Goal: Information Seeking & Learning: Learn about a topic

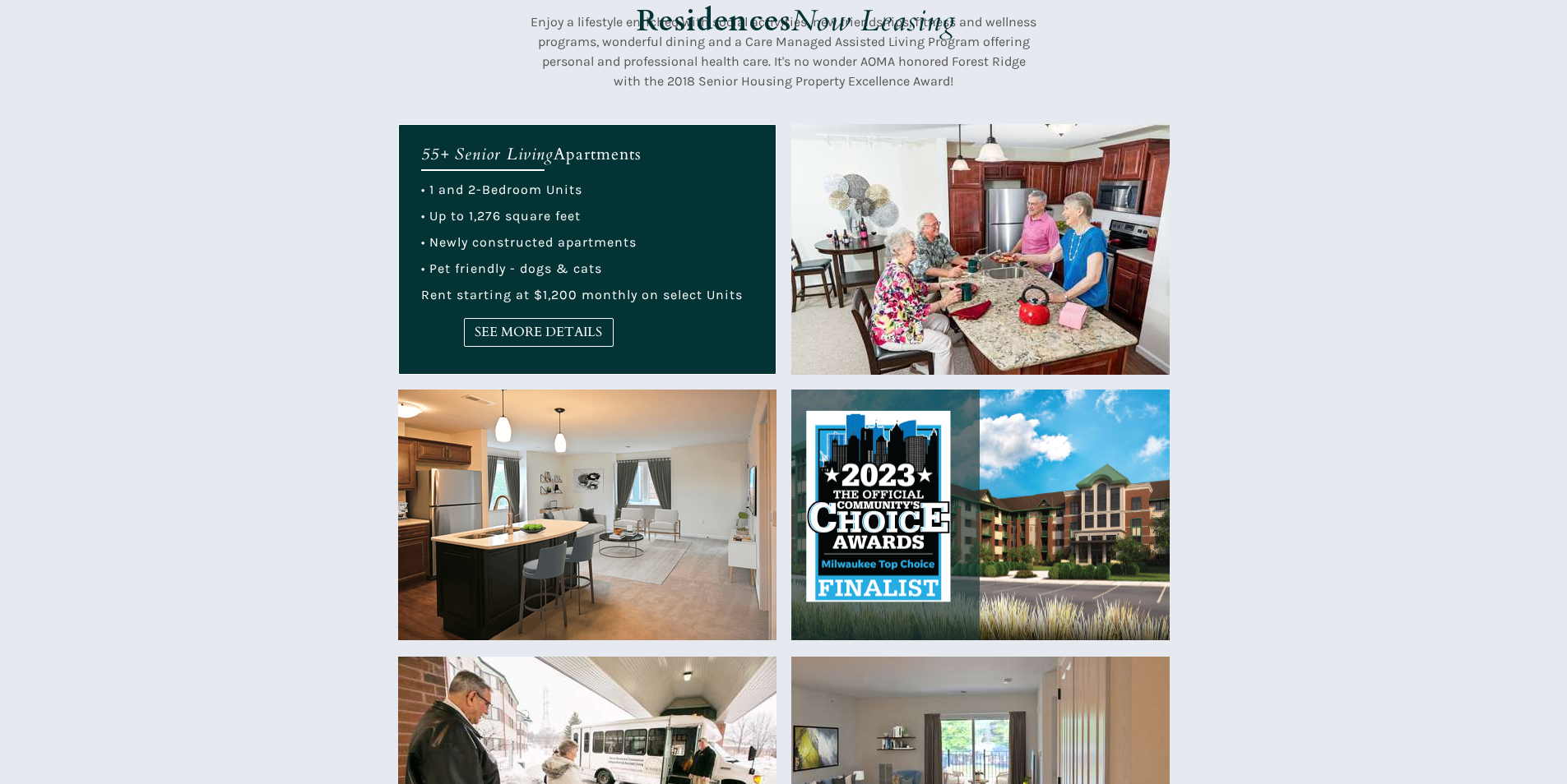
scroll to position [575, 0]
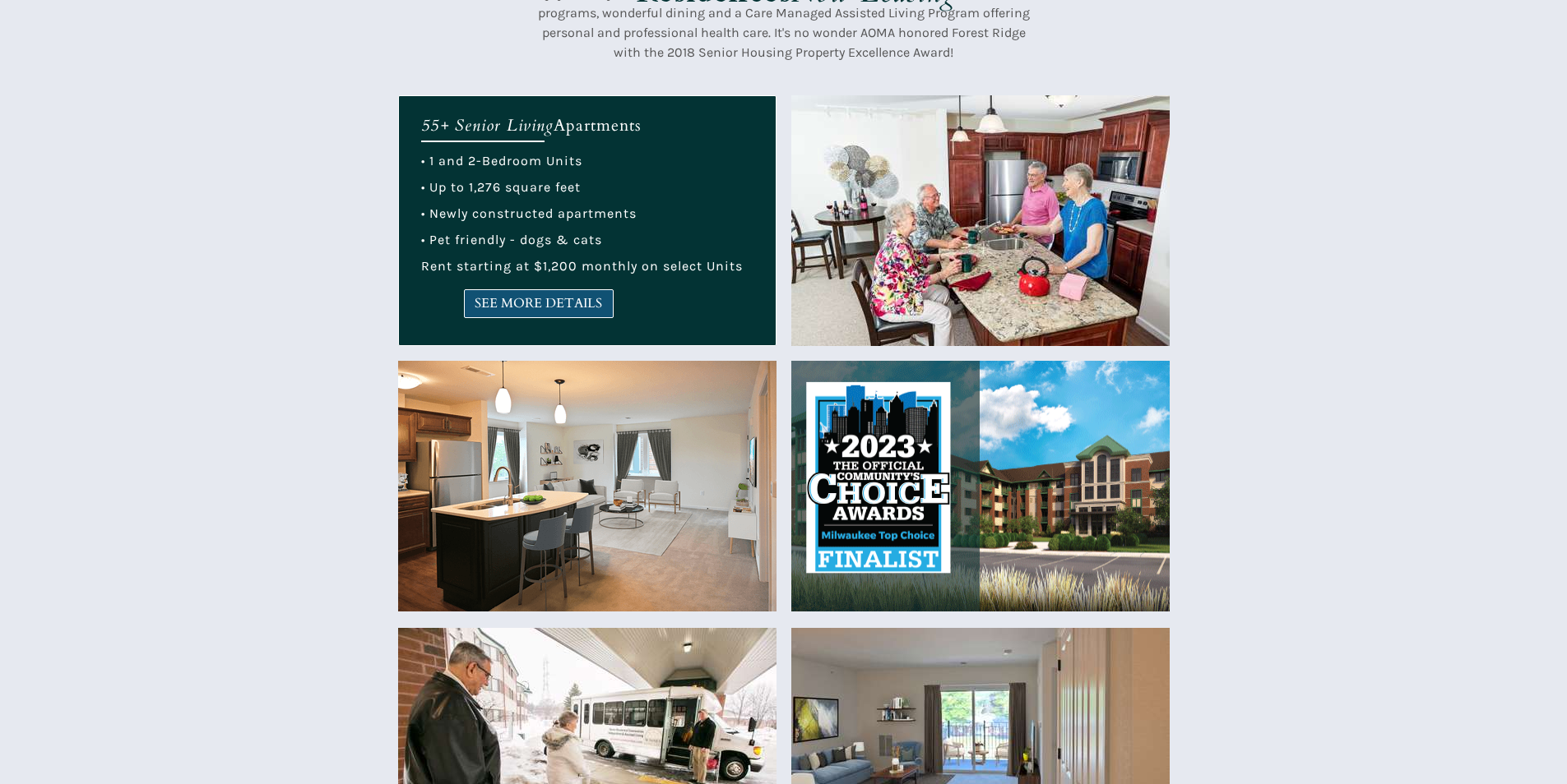
click at [540, 311] on span "SEE MORE DETAILS" at bounding box center [538, 304] width 148 height 16
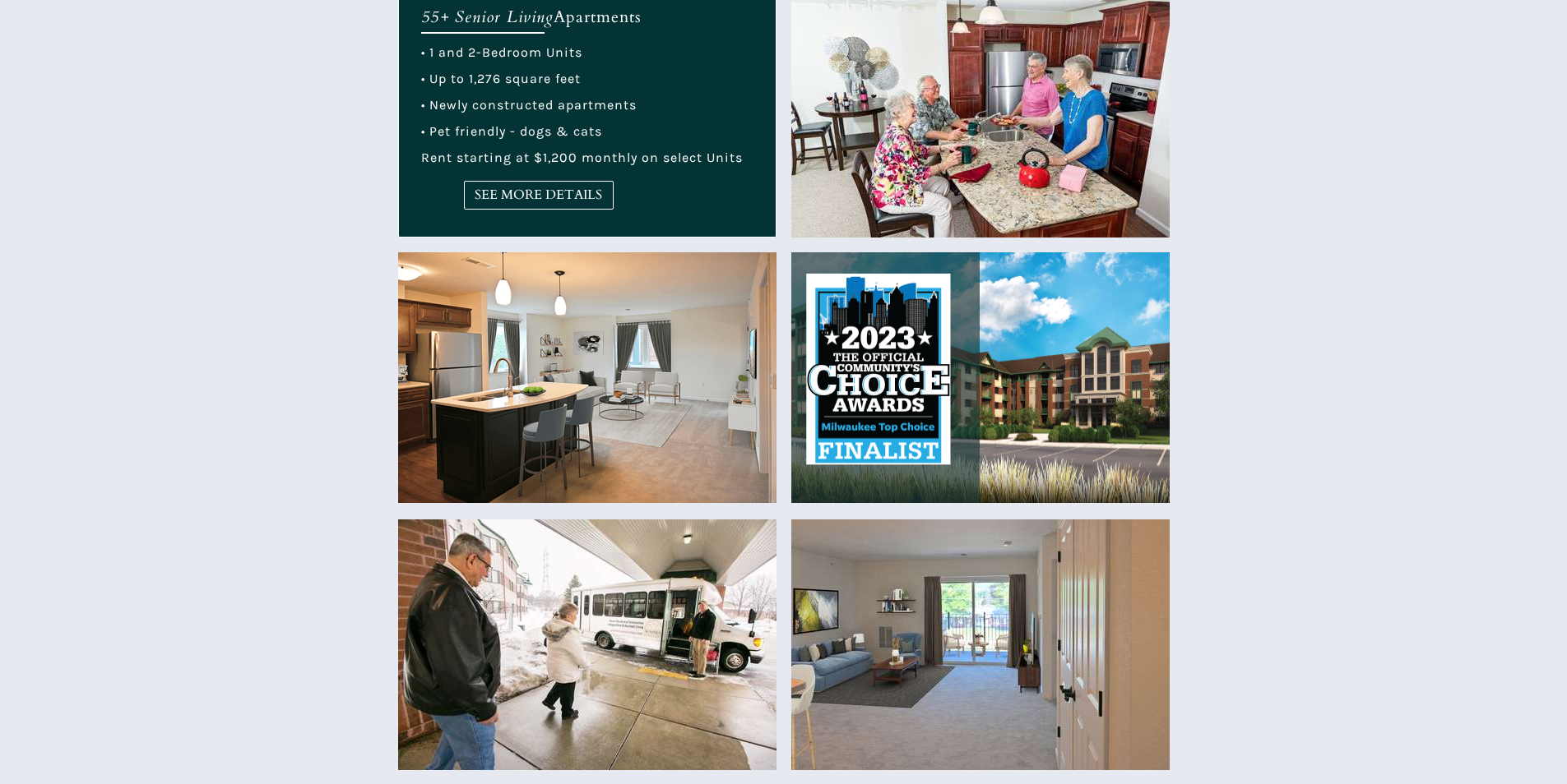
scroll to position [657, 0]
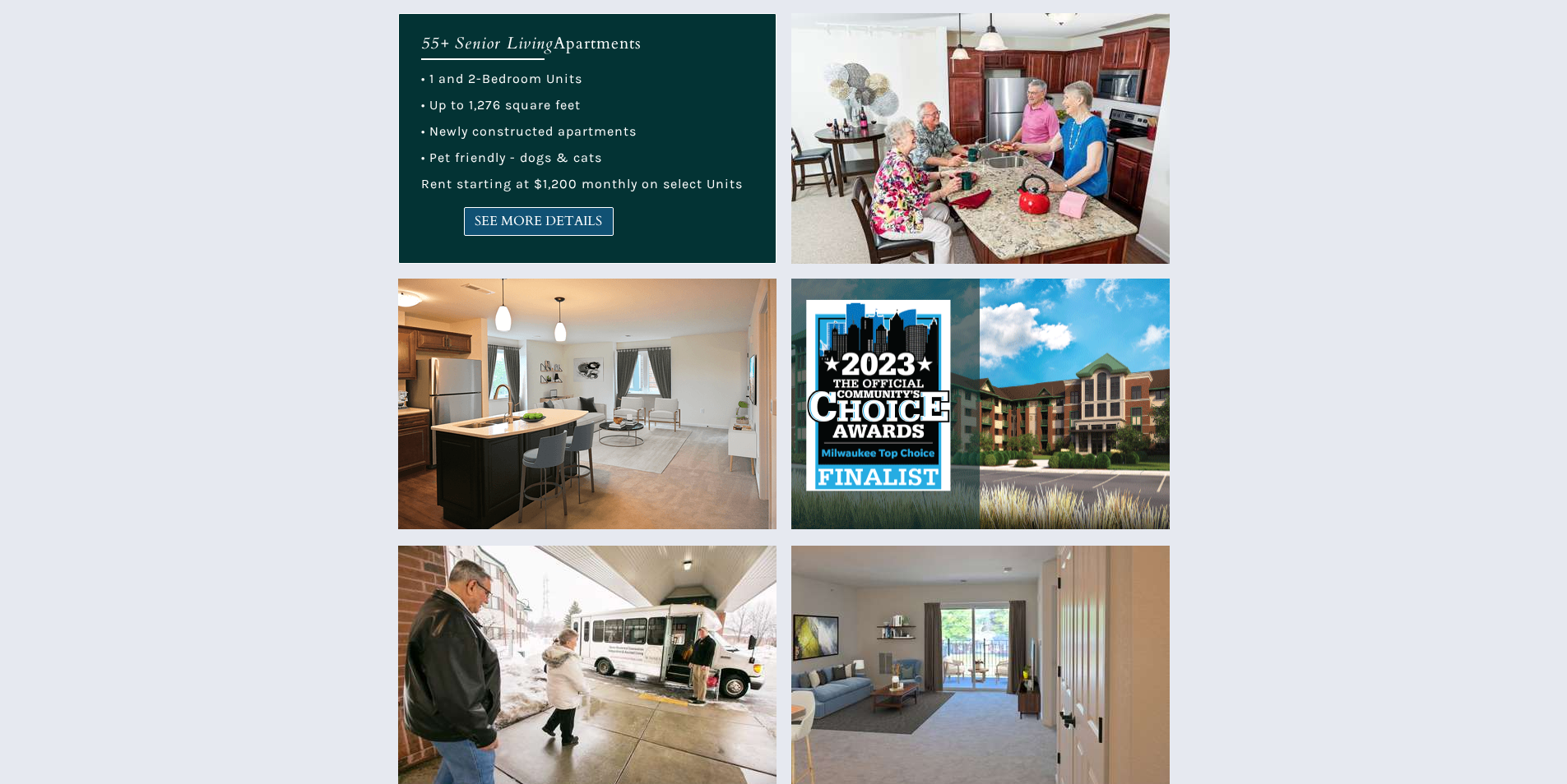
click at [484, 214] on span "SEE MORE DETAILS" at bounding box center [538, 222] width 148 height 16
click at [519, 214] on span "SEE MORE DETAILS" at bounding box center [538, 222] width 148 height 16
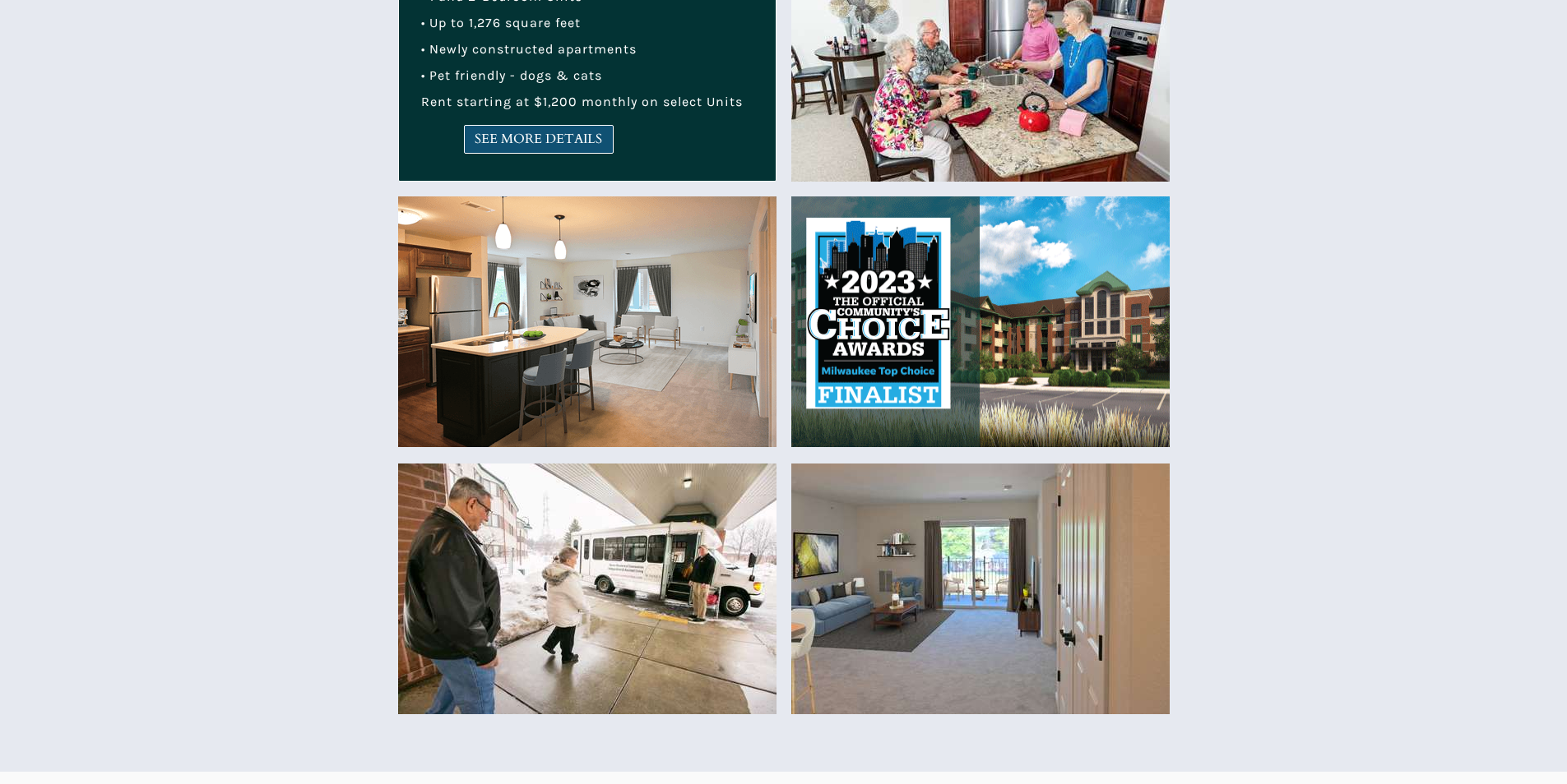
click at [486, 148] on link "SEE MORE DETAILS" at bounding box center [538, 139] width 150 height 29
click at [571, 132] on span "SEE MORE DETAILS" at bounding box center [538, 139] width 148 height 16
click at [526, 142] on span "SEE MORE DETAILS" at bounding box center [538, 139] width 148 height 16
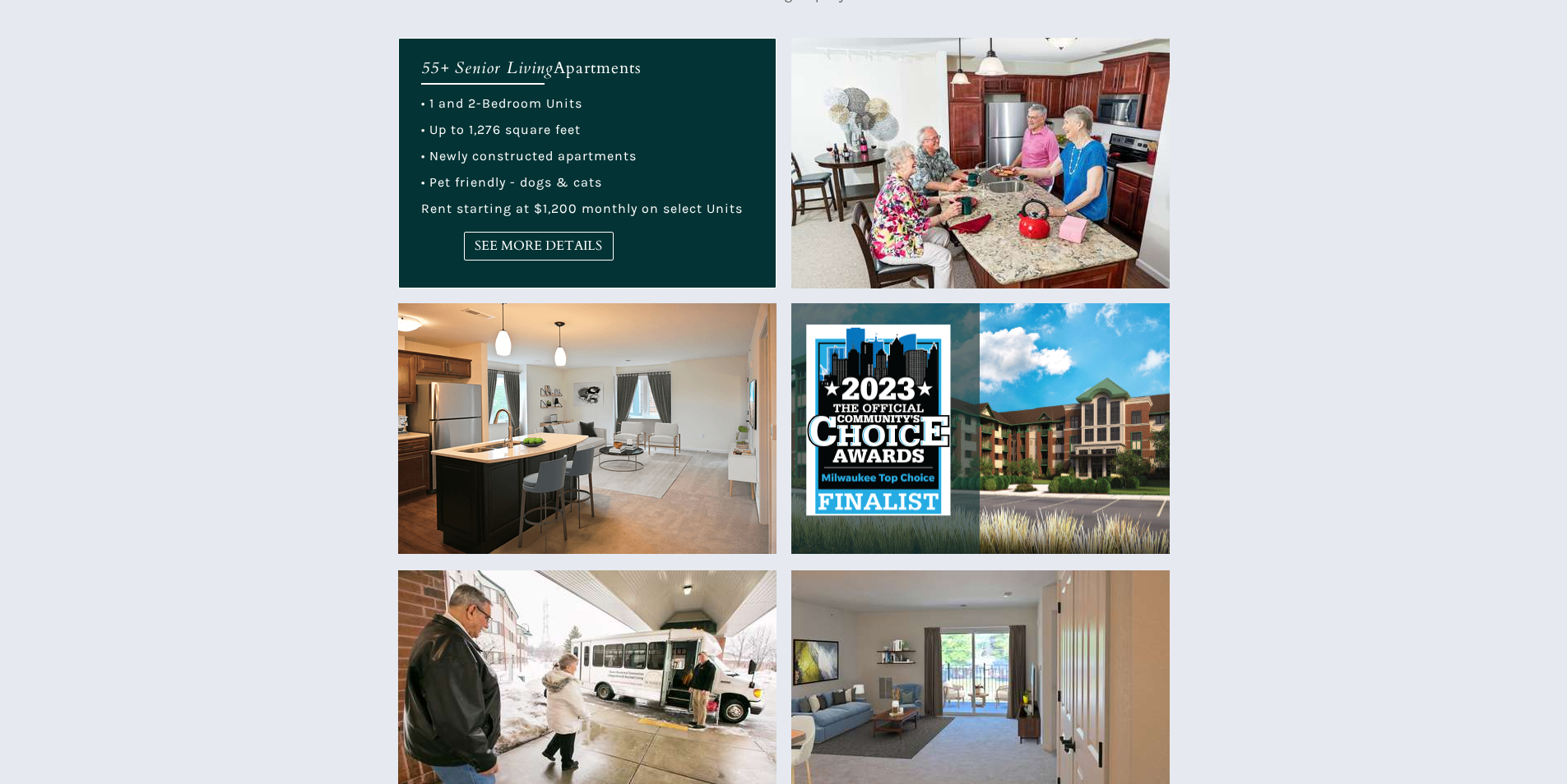
scroll to position [575, 0]
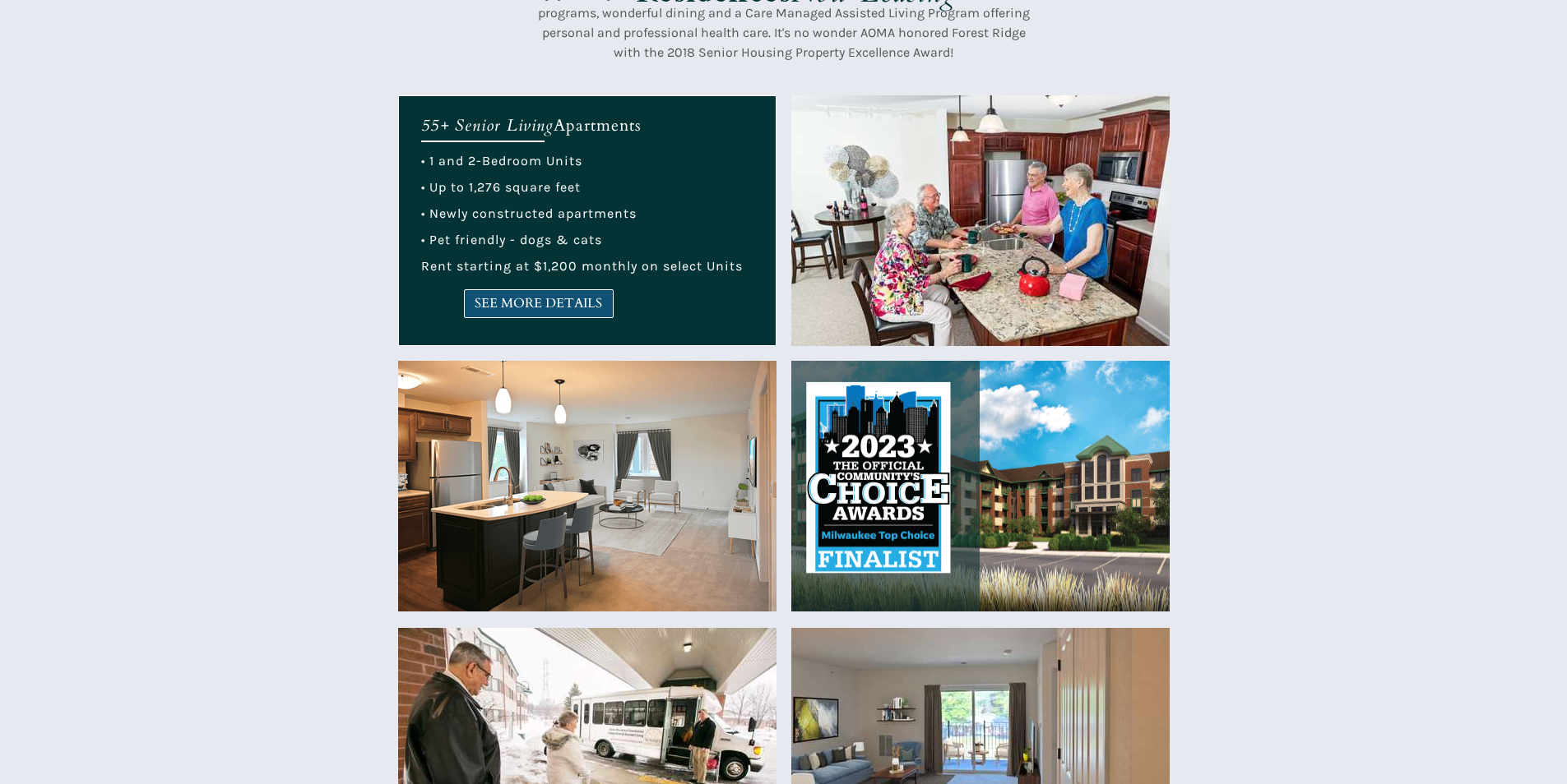
click at [484, 309] on span "SEE MORE DETAILS" at bounding box center [538, 304] width 148 height 16
click at [579, 305] on span "SEE MORE DETAILS" at bounding box center [538, 304] width 148 height 16
click at [569, 297] on span "SEE MORE DETAILS" at bounding box center [538, 304] width 148 height 16
